Goal: Task Accomplishment & Management: Use online tool/utility

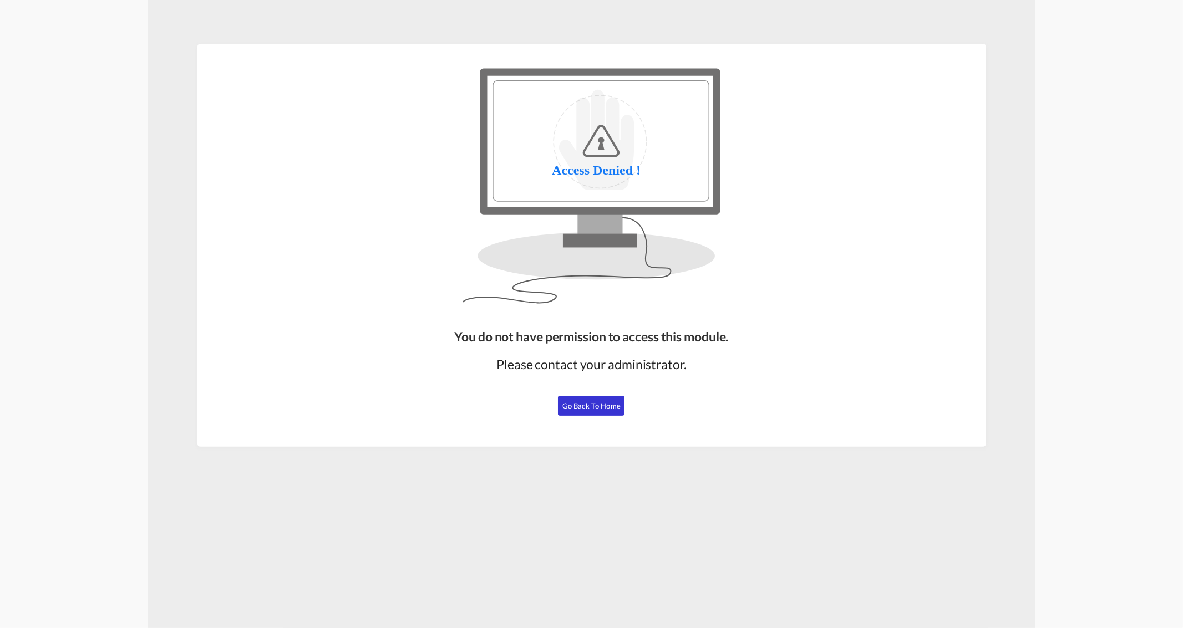
click at [605, 404] on span "Go Back to Home" at bounding box center [591, 405] width 58 height 9
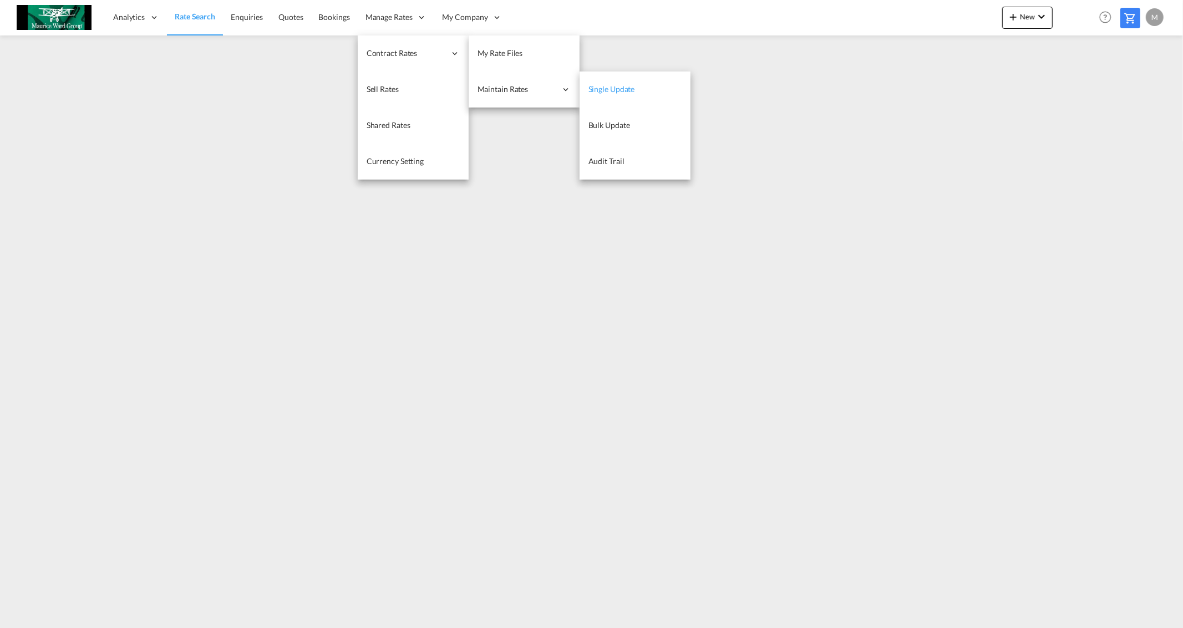
click at [614, 90] on span "Single Update" at bounding box center [611, 88] width 47 height 9
click at [501, 51] on span "My Rate Files" at bounding box center [499, 52] width 45 height 9
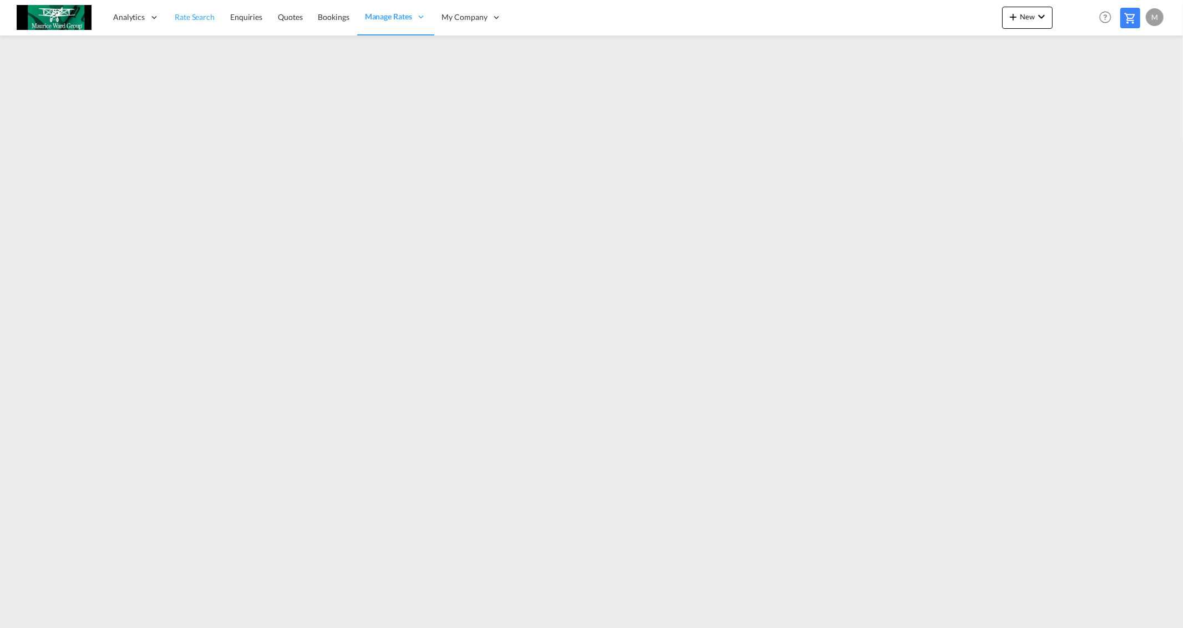
click at [198, 14] on span "Rate Search" at bounding box center [195, 16] width 40 height 9
click at [1050, 17] on button "New" at bounding box center [1027, 18] width 50 height 22
click at [1075, 87] on span "Ratesheet" at bounding box center [1073, 83] width 12 height 22
